Goal: Information Seeking & Learning: Learn about a topic

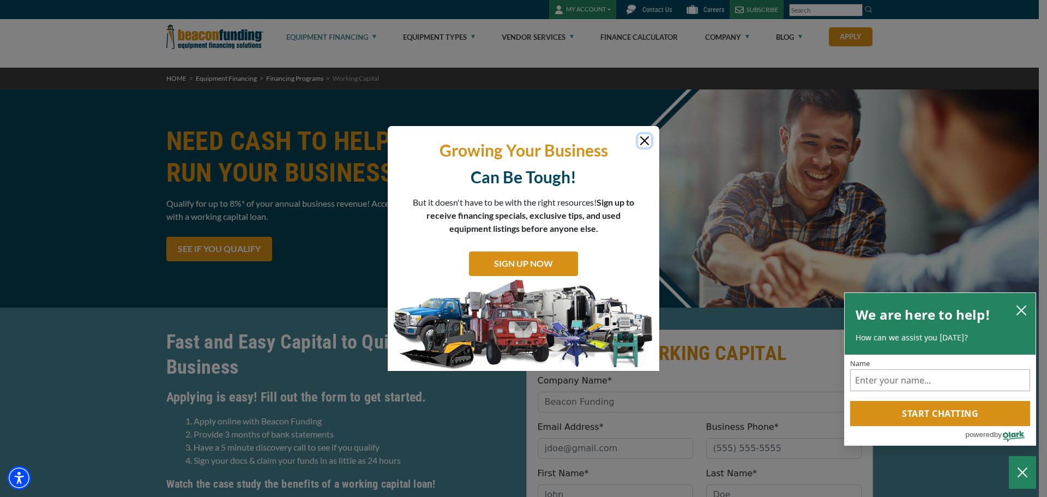
click at [644, 146] on button "Close" at bounding box center [644, 140] width 13 height 13
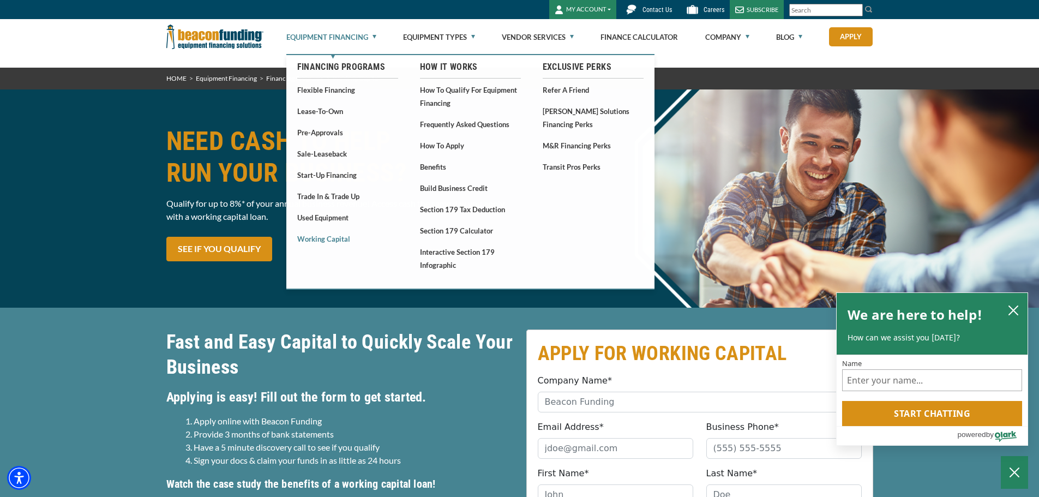
click at [312, 237] on link "Working Capital" at bounding box center [347, 239] width 101 height 14
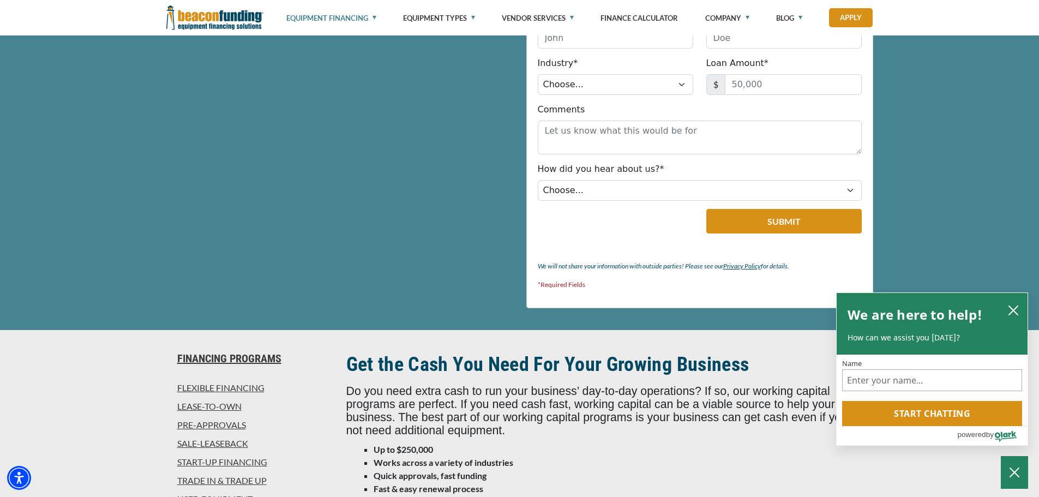
scroll to position [545, 0]
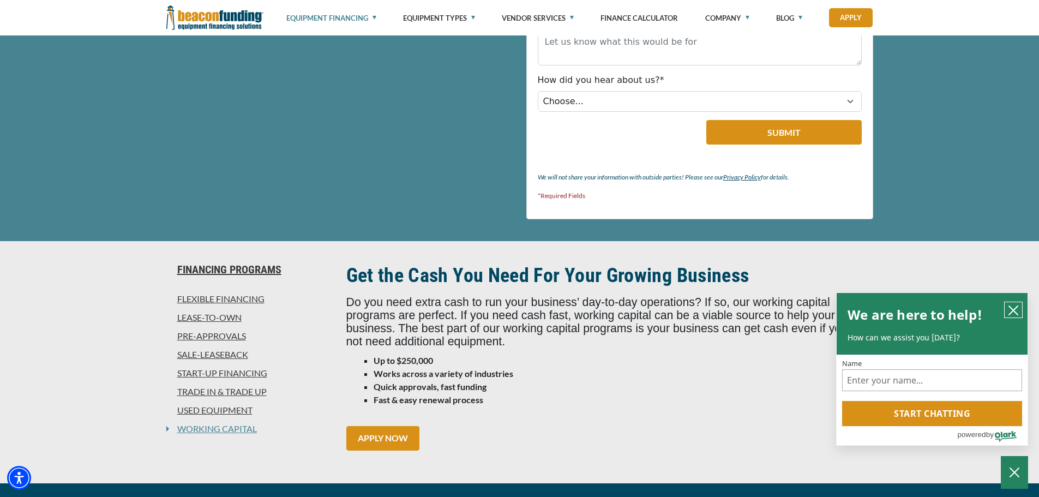
click at [1017, 307] on icon "close chatbox" at bounding box center [1013, 310] width 11 height 11
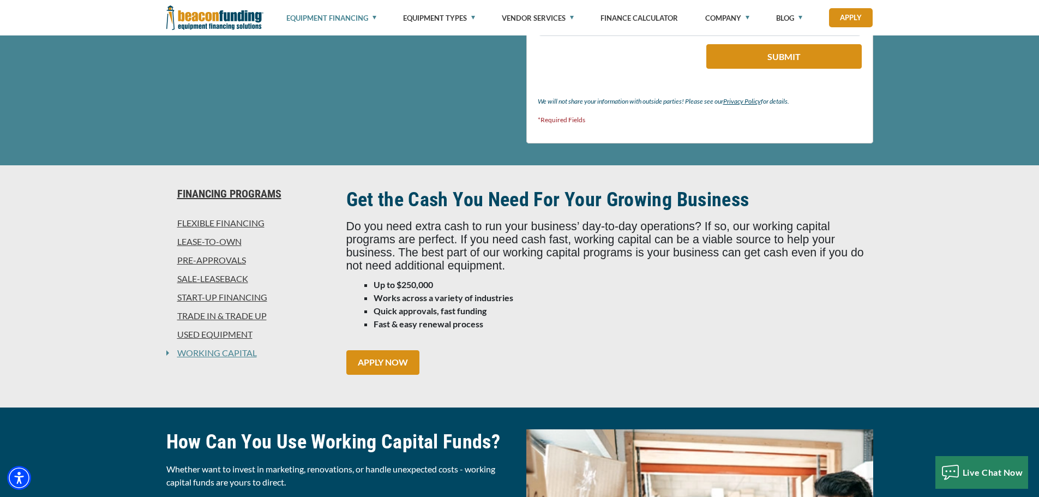
scroll to position [654, 0]
